Goal: Transaction & Acquisition: Book appointment/travel/reservation

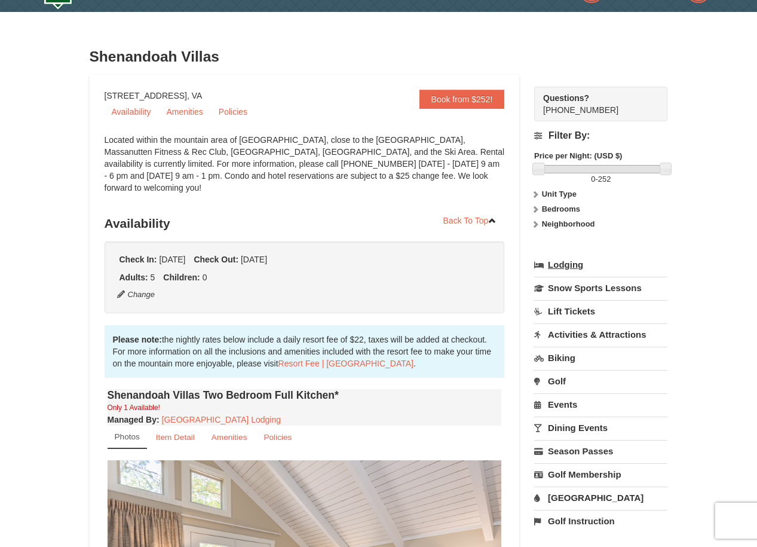
scroll to position [19, 0]
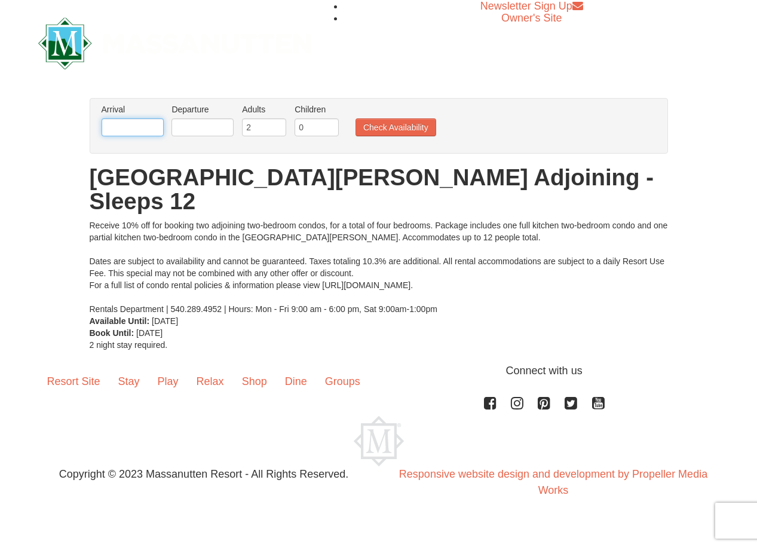
click at [139, 127] on input "text" at bounding box center [133, 127] width 62 height 18
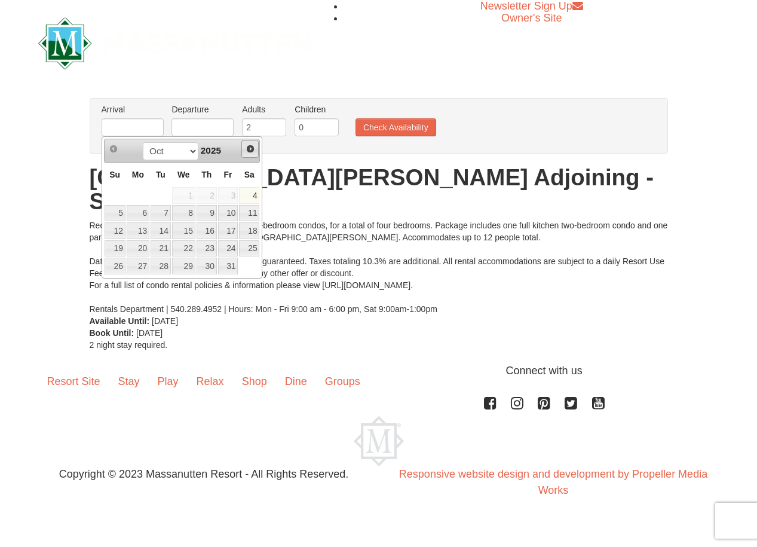
click at [252, 146] on span "Next" at bounding box center [251, 149] width 10 height 10
click at [216, 262] on link "27" at bounding box center [207, 266] width 20 height 17
type input "[DATE]"
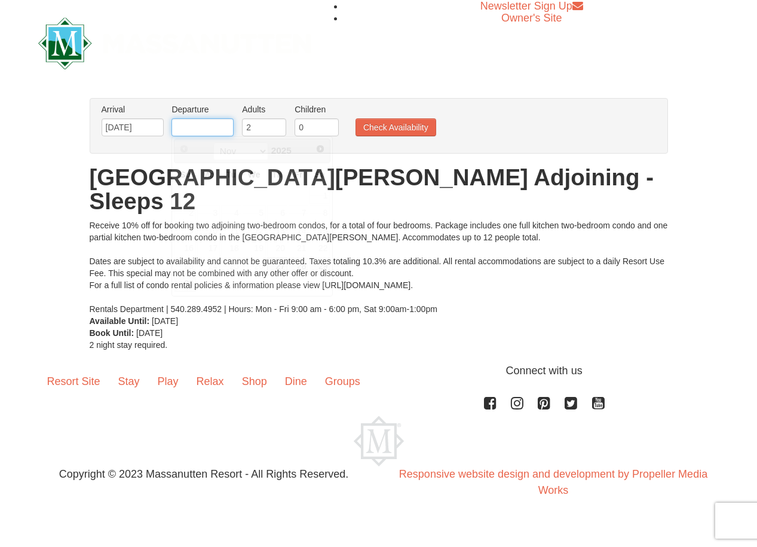
click at [215, 127] on input "text" at bounding box center [202, 127] width 62 height 18
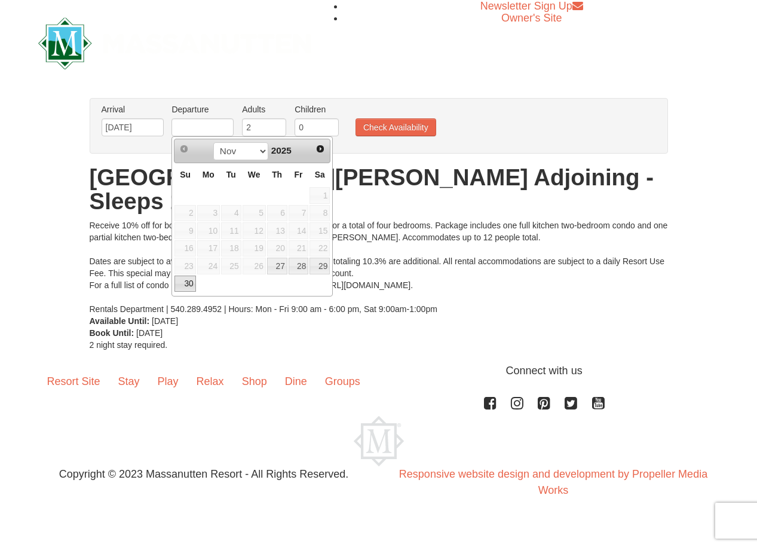
click at [185, 286] on link "30" at bounding box center [184, 283] width 21 height 17
type input "[DATE]"
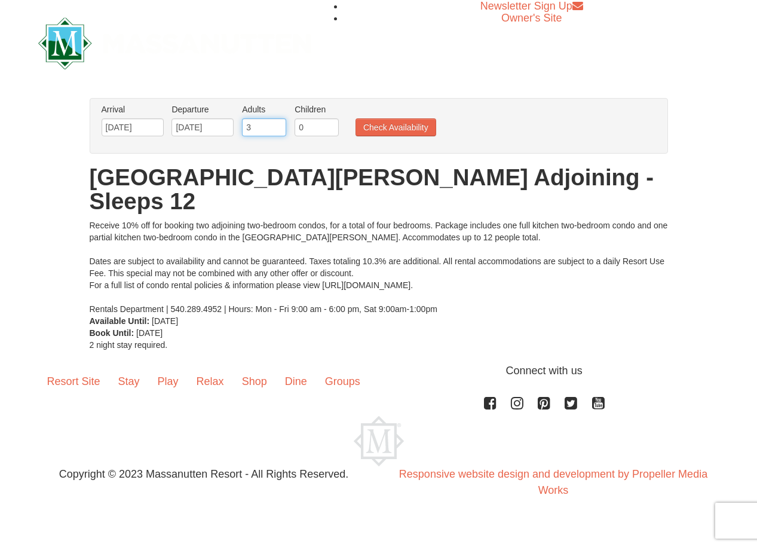
click at [281, 123] on input "3" at bounding box center [264, 127] width 44 height 18
click at [280, 124] on input "4" at bounding box center [264, 127] width 44 height 18
click at [280, 124] on input "5" at bounding box center [264, 127] width 44 height 18
click at [280, 124] on input "6" at bounding box center [264, 127] width 44 height 18
click at [280, 124] on input "7" at bounding box center [264, 127] width 44 height 18
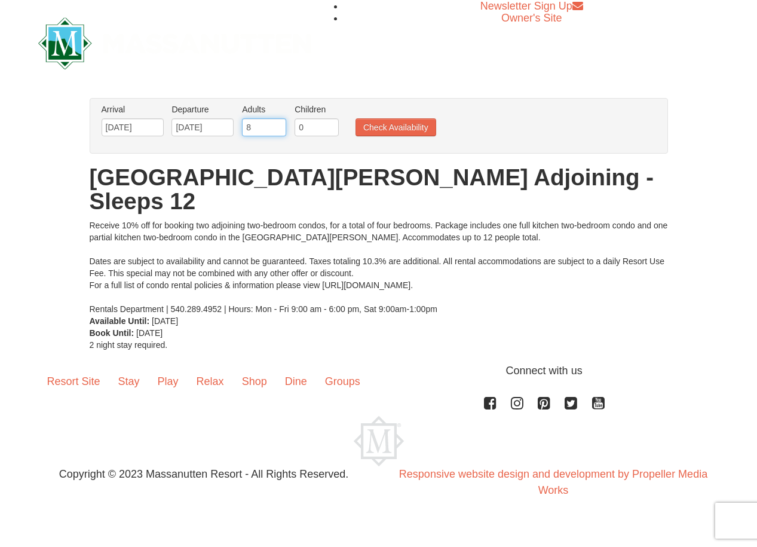
click at [280, 124] on input "8" at bounding box center [264, 127] width 44 height 18
click at [280, 124] on input "9" at bounding box center [264, 127] width 44 height 18
click at [280, 124] on input "10" at bounding box center [264, 127] width 44 height 18
click at [280, 124] on input "11" at bounding box center [264, 127] width 44 height 18
click at [280, 124] on input "12" at bounding box center [264, 127] width 44 height 18
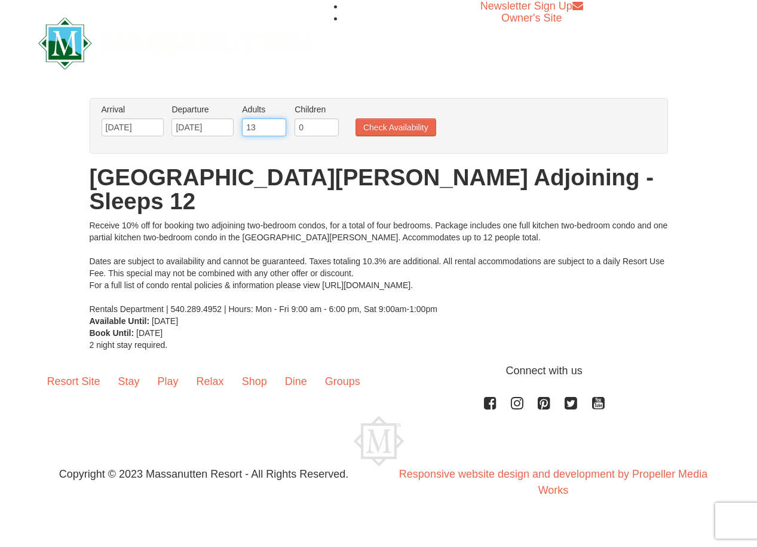
click at [280, 124] on input "13" at bounding box center [264, 127] width 44 height 18
click at [280, 124] on input "14" at bounding box center [264, 127] width 44 height 18
click at [280, 124] on input "15" at bounding box center [264, 127] width 44 height 18
click at [281, 133] on input "14" at bounding box center [264, 127] width 44 height 18
click at [281, 131] on input "13" at bounding box center [264, 127] width 44 height 18
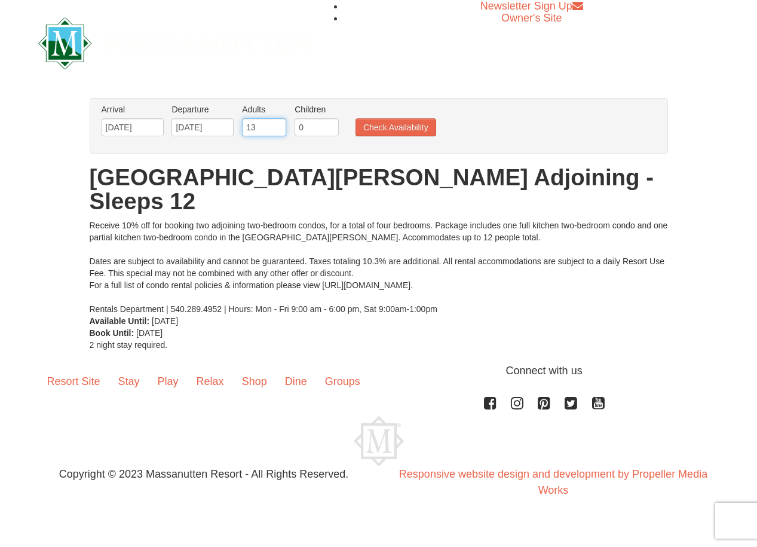
type input "12"
click at [281, 131] on input "12" at bounding box center [264, 127] width 44 height 18
click at [366, 133] on button "Check Availability" at bounding box center [395, 127] width 81 height 18
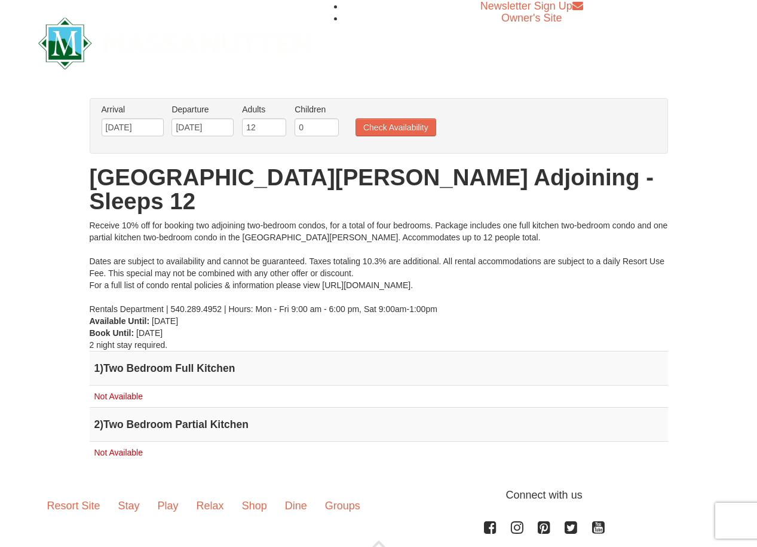
scroll to position [-4, 0]
